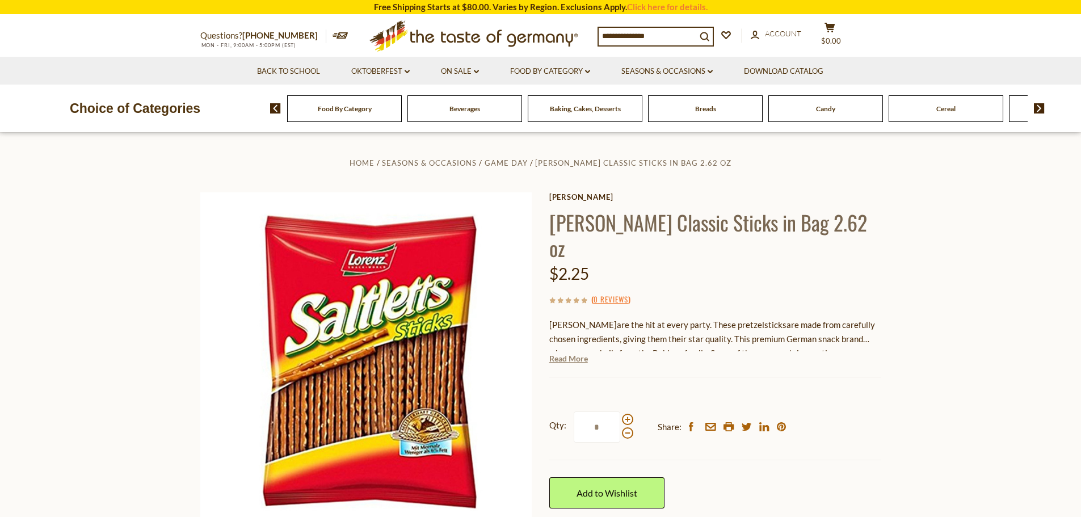
click at [566, 353] on link "Read More" at bounding box center [568, 358] width 39 height 11
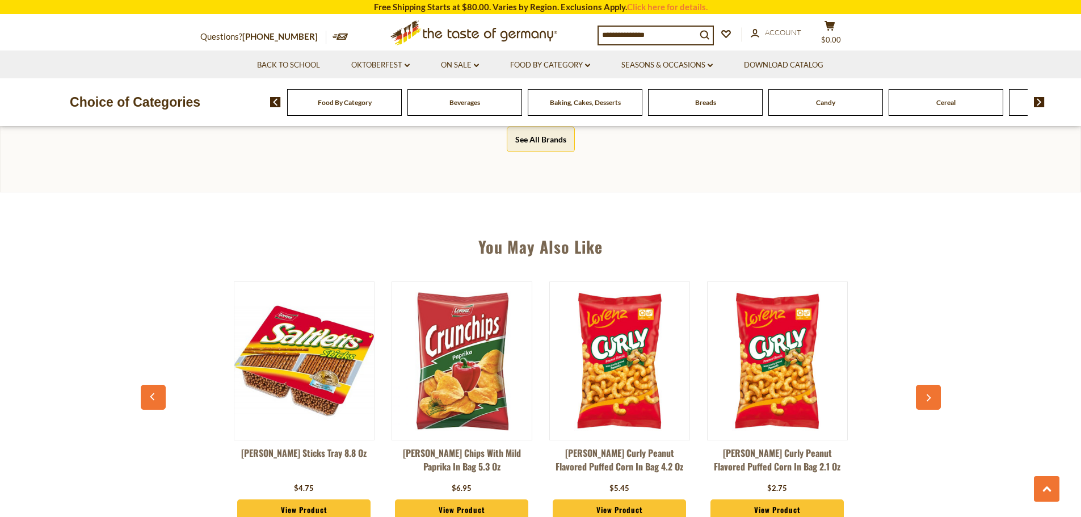
scroll to position [908, 0]
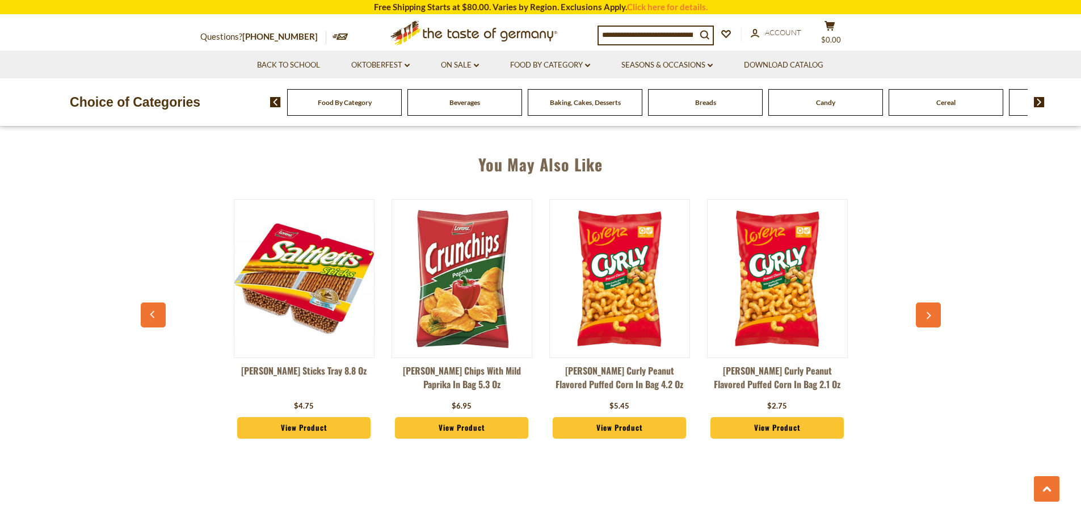
click at [323, 417] on link "View Product" at bounding box center [304, 428] width 134 height 22
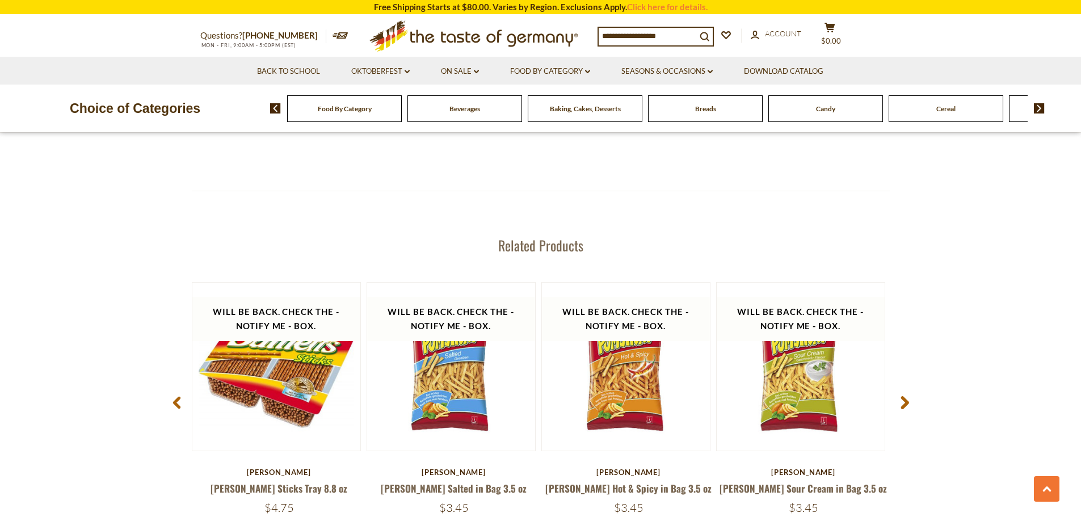
scroll to position [908, 0]
